Goal: Transaction & Acquisition: Purchase product/service

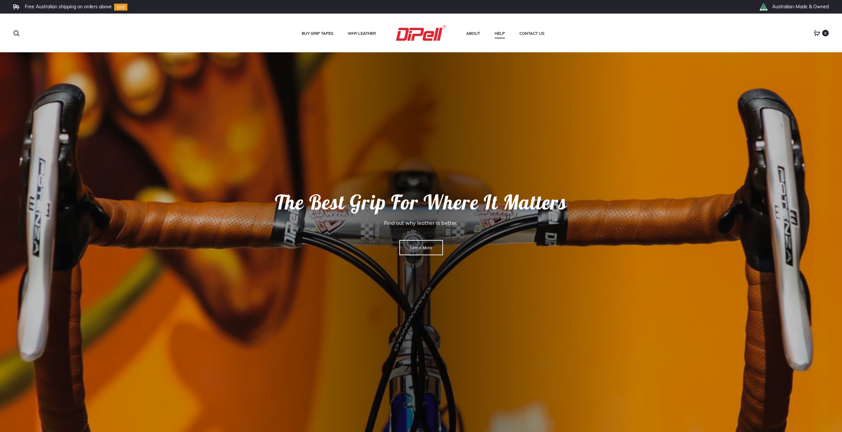
click at [23, 34] on ul at bounding box center [105, 33] width 184 height 10
click at [20, 35] on ul at bounding box center [105, 33] width 184 height 10
click at [18, 35] on use at bounding box center [16, 33] width 5 height 5
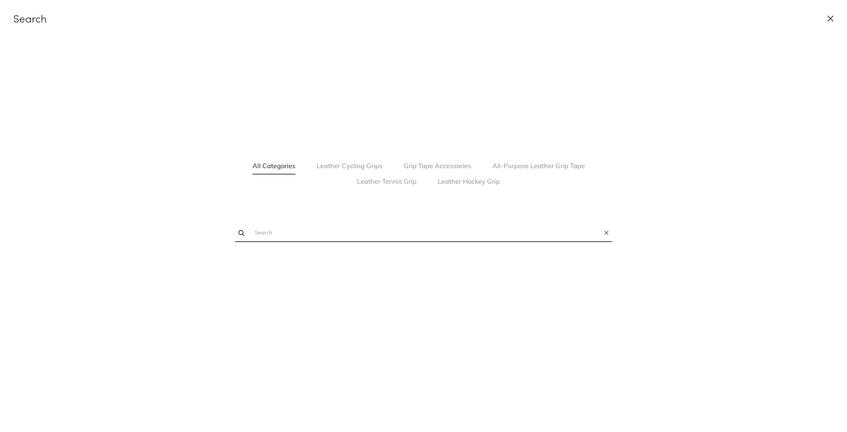
paste input "Leather Grip Tape For All Purposes - Tan, Heavy"
type input "Leather Grip Tape For All Purposes - Tan, Heavy"
click at [238, 227] on button "submit" at bounding box center [241, 232] width 7 height 10
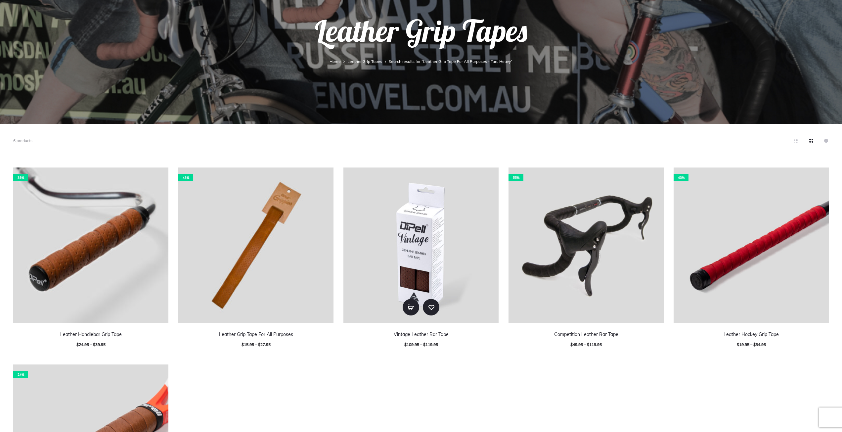
scroll to position [165, 0]
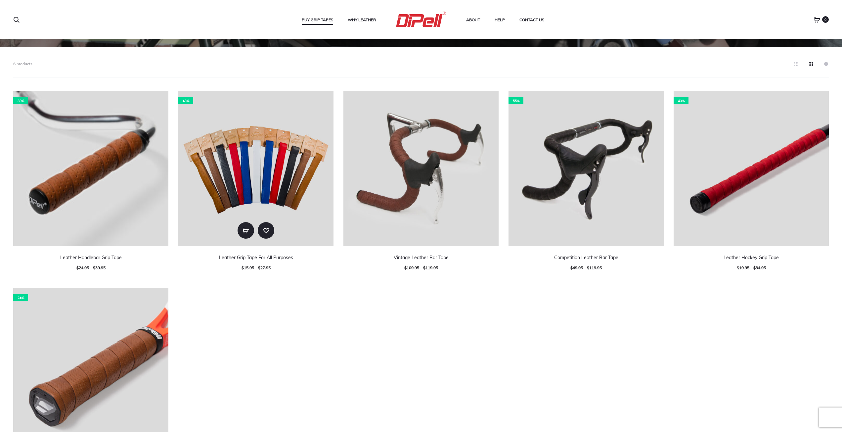
click at [205, 174] on img at bounding box center [255, 168] width 155 height 155
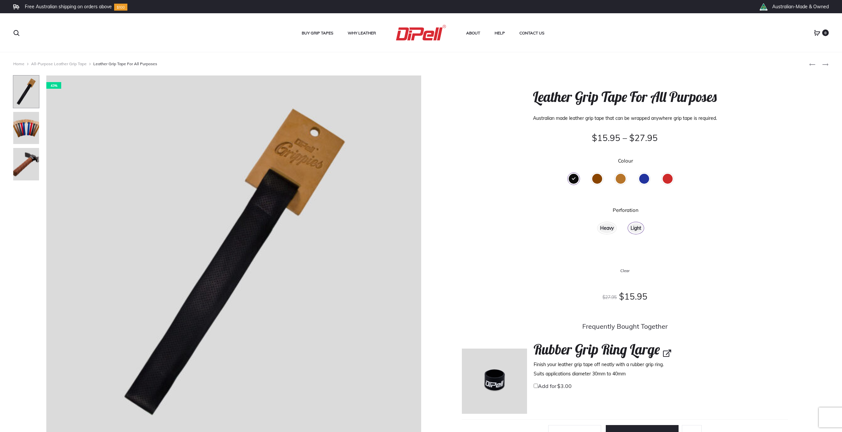
click at [597, 180] on div "Brown" at bounding box center [597, 179] width 10 height 10
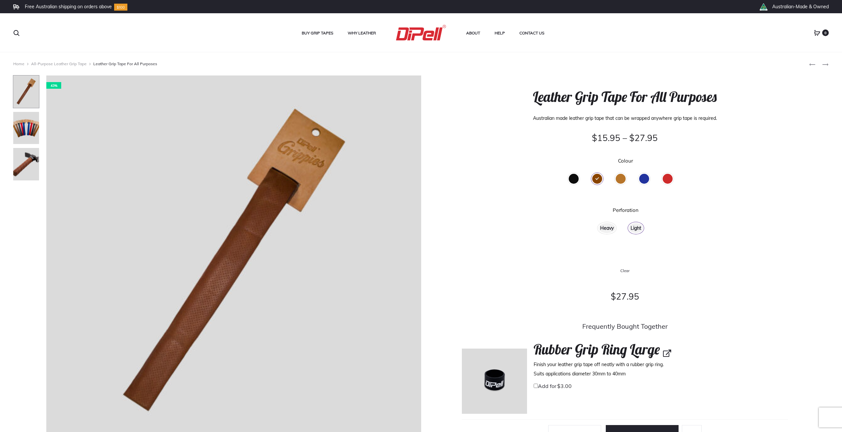
click at [620, 180] on div "Tan" at bounding box center [620, 179] width 10 height 10
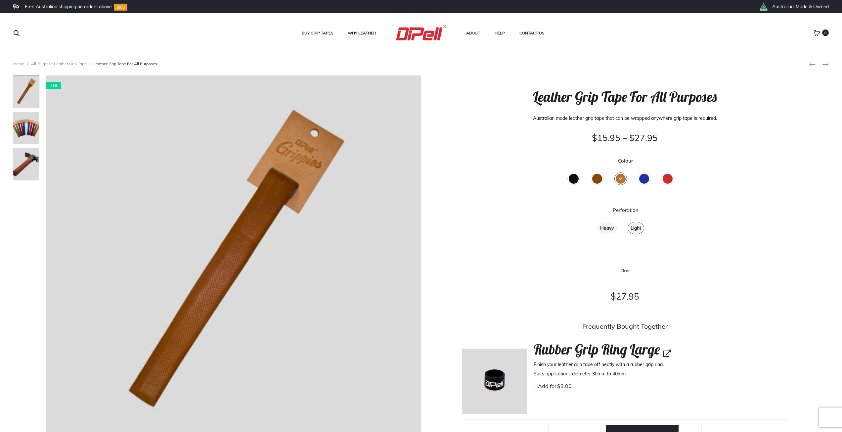
click at [607, 227] on div "Heavy" at bounding box center [606, 228] width 17 height 10
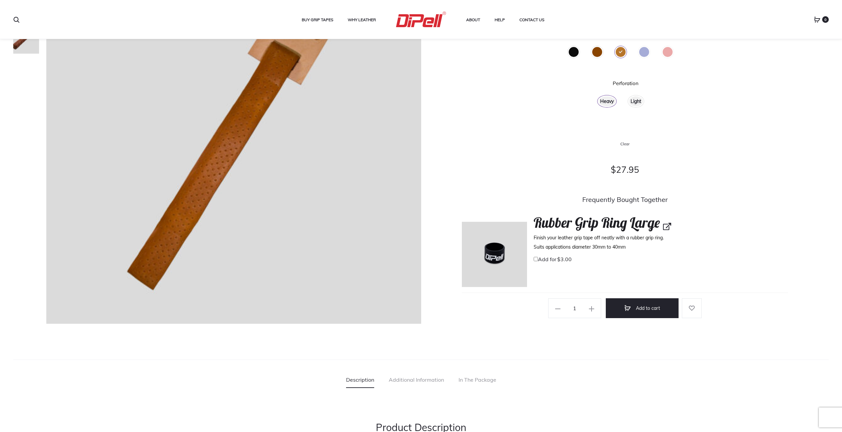
scroll to position [132, 0]
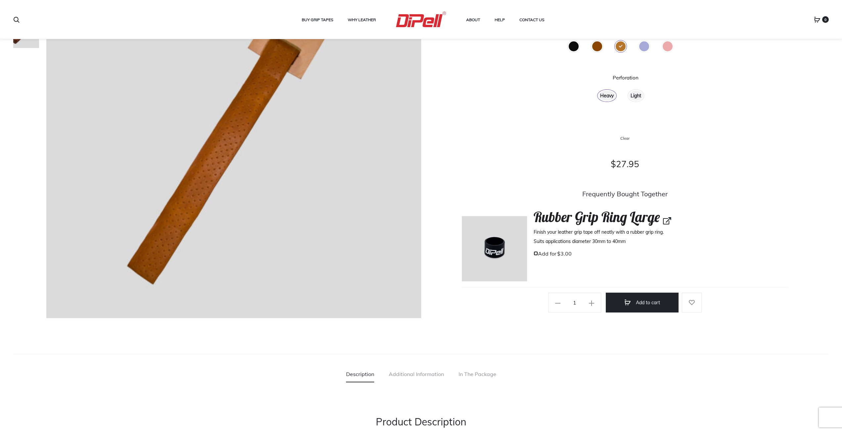
click at [535, 254] on input "Add for $ 3.00" at bounding box center [535, 253] width 4 height 4
checkbox input "true"
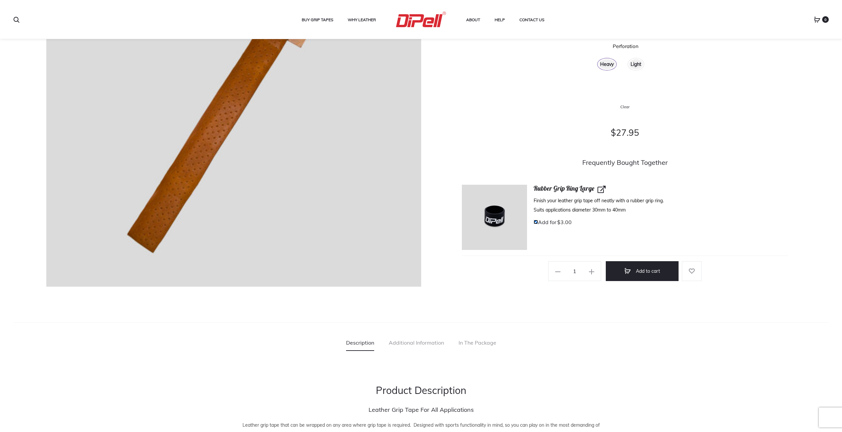
scroll to position [165, 0]
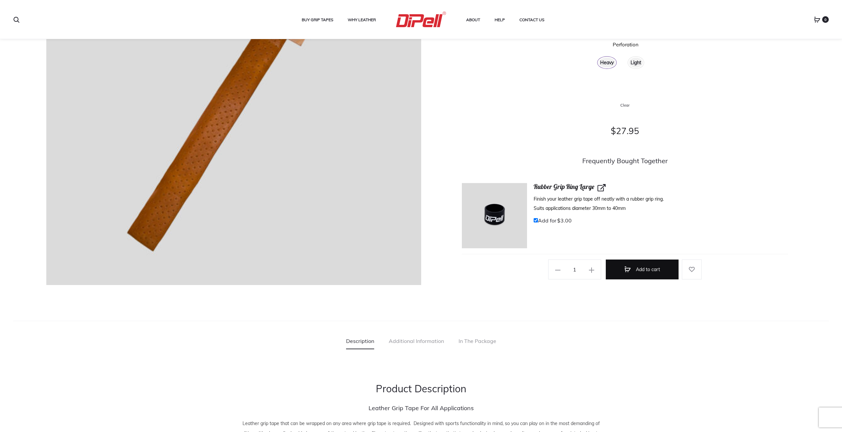
click at [651, 270] on button "Add to cart" at bounding box center [641, 269] width 73 height 20
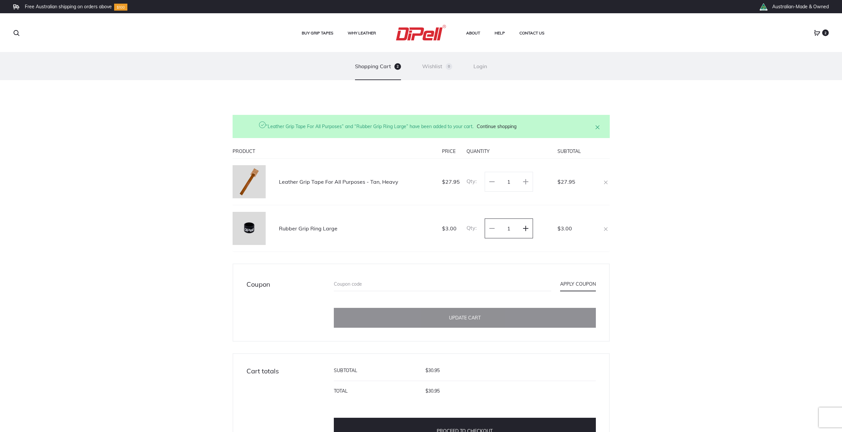
click at [526, 229] on icon at bounding box center [525, 228] width 5 height 5
type input "2"
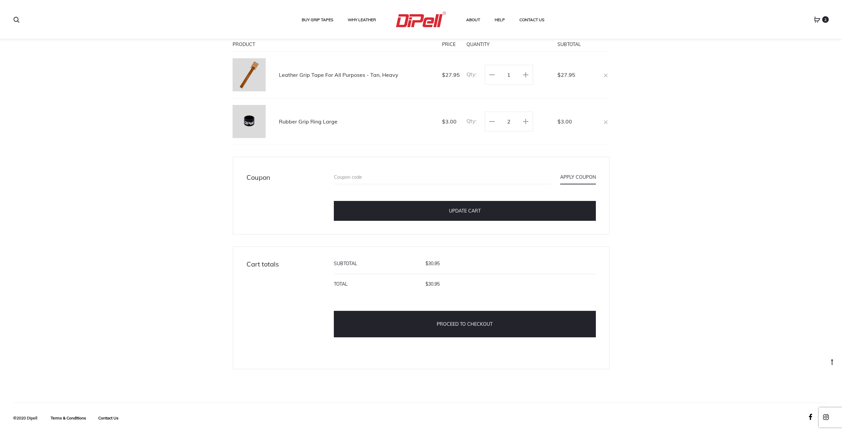
scroll to position [108, 0]
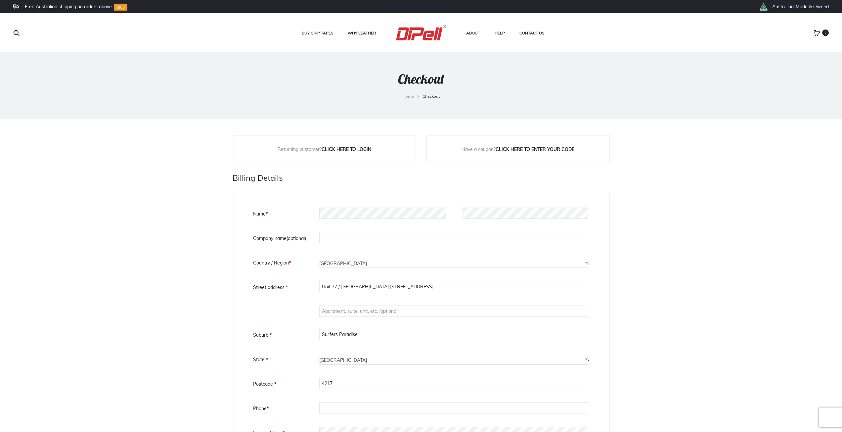
select select "QLD"
click at [352, 312] on input "Apartment, suite, unit, etc. (optional)" at bounding box center [453, 310] width 269 height 11
drag, startPoint x: 341, startPoint y: 286, endPoint x: 275, endPoint y: 289, distance: 65.9
click at [275, 289] on p "Street address * [STREET_ADDRESS]" at bounding box center [421, 287] width 336 height 15
drag, startPoint x: 351, startPoint y: 288, endPoint x: 247, endPoint y: 288, distance: 103.2
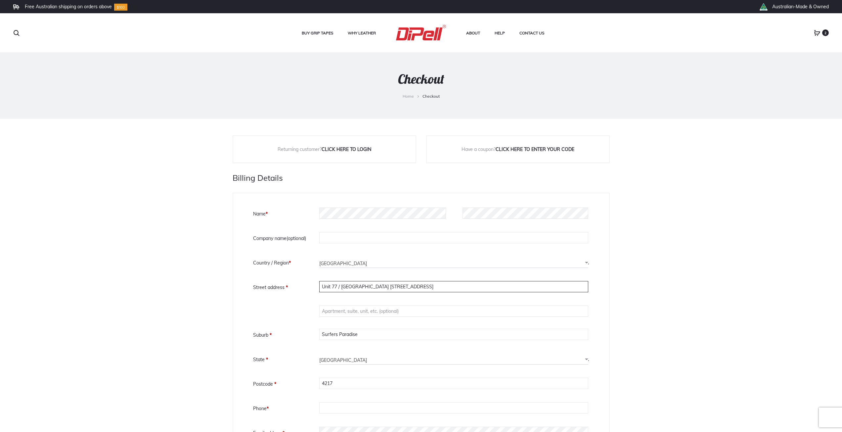
click at [247, 288] on div "Billing details Name * Last name * Company name (optional) Country / Region * S…" at bounding box center [420, 374] width 377 height 365
type input "[STREET_ADDRESS]"
click at [338, 311] on input "Apartment, suite, unit, etc. (optional)" at bounding box center [453, 310] width 269 height 11
paste input "Unit 77 / [GEOGRAPHIC_DATA]"
drag, startPoint x: 371, startPoint y: 314, endPoint x: 338, endPoint y: 315, distance: 33.1
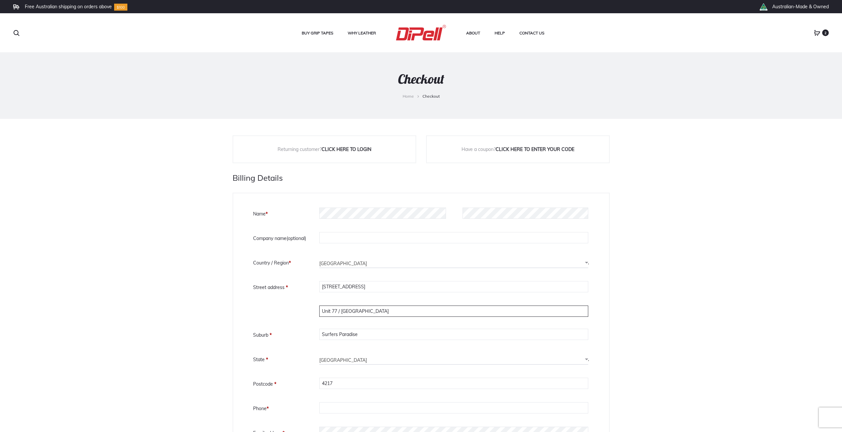
click at [338, 315] on input "Unit 77 / [GEOGRAPHIC_DATA]" at bounding box center [453, 310] width 269 height 11
type input "Unit 77"
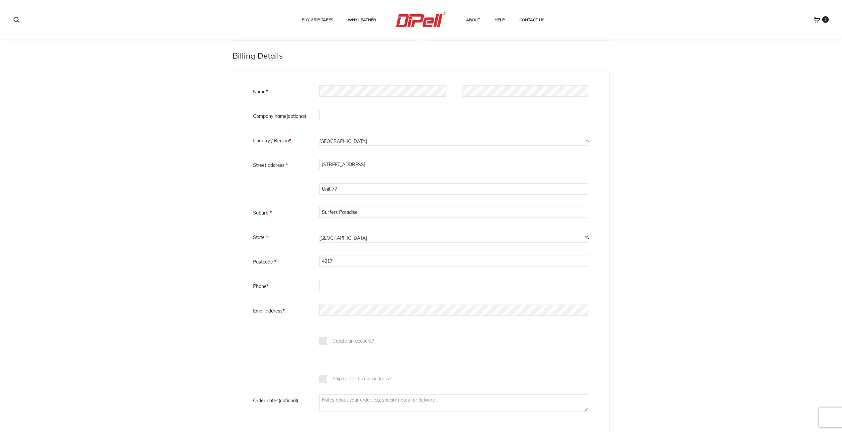
scroll to position [165, 0]
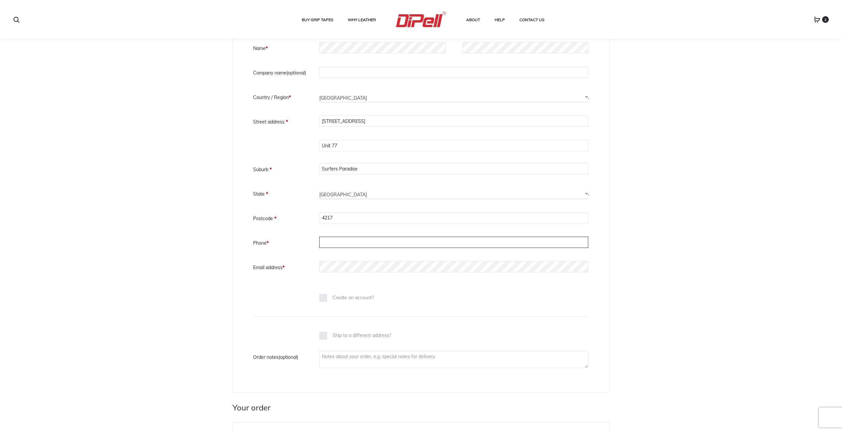
click at [334, 244] on input "Phone *" at bounding box center [453, 241] width 269 height 11
type input "0416027637"
click at [251, 258] on div "Billing details Name * Last name * Company name (optional) Country / Region * S…" at bounding box center [420, 209] width 377 height 365
click at [368, 355] on textarea "Order notes (optional)" at bounding box center [453, 359] width 269 height 17
click at [408, 356] on textarea "Please leave with ground floor reception. Main security" at bounding box center [453, 359] width 269 height 17
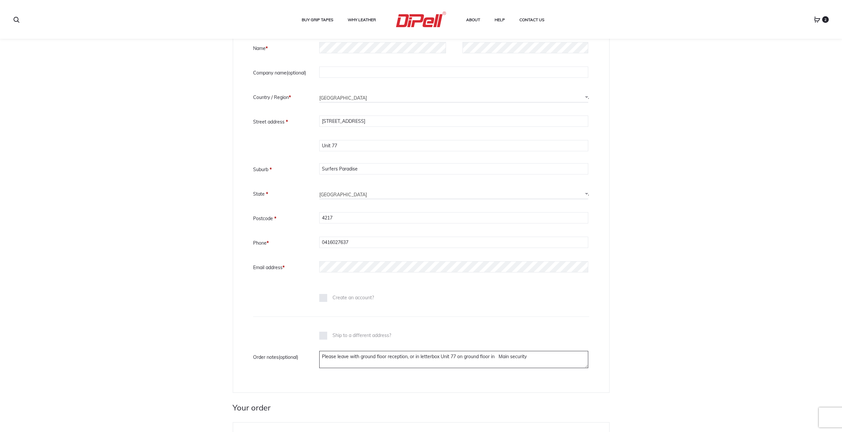
drag, startPoint x: 459, startPoint y: 356, endPoint x: 541, endPoint y: 358, distance: 82.0
click at [541, 358] on textarea "Please leave with ground floor reception, or in letterbox Unit 77 on ground flo…" at bounding box center [453, 359] width 269 height 17
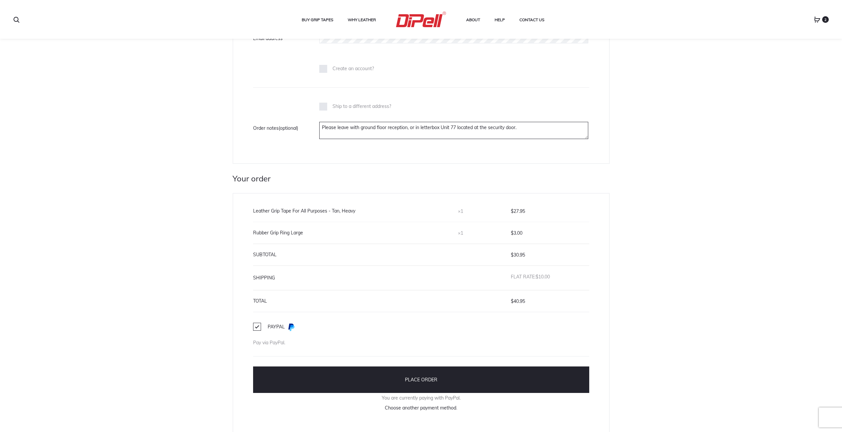
scroll to position [430, 0]
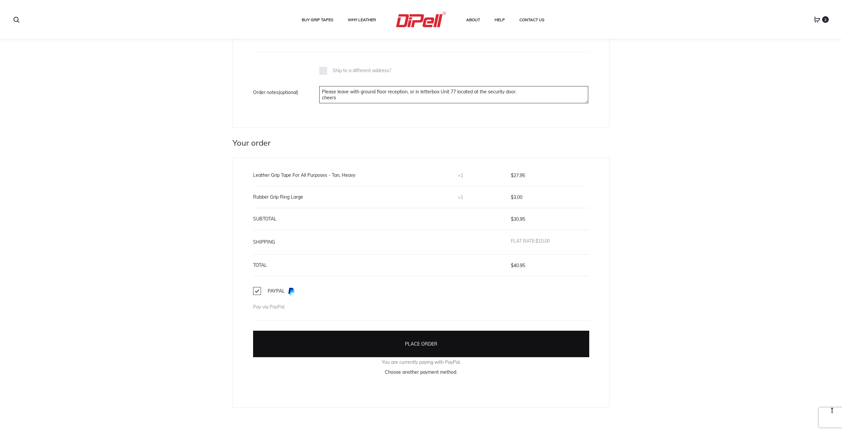
type textarea "Please leave with ground floor reception, or in letterbox Unit 77 located at th…"
click at [460, 346] on button "Place order" at bounding box center [421, 343] width 336 height 26
